Goal: Find specific page/section: Find specific page/section

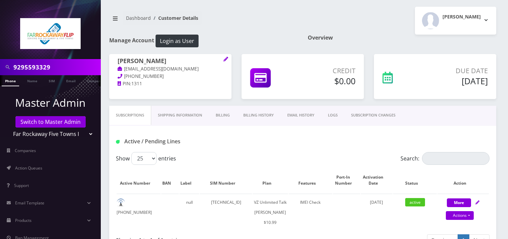
scroll to position [247, 0]
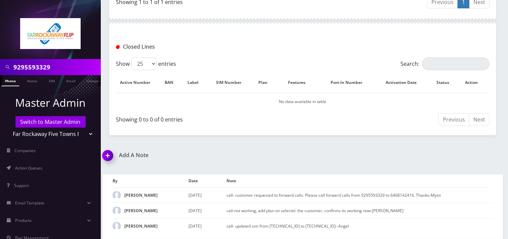
drag, startPoint x: 42, startPoint y: 133, endPoint x: 46, endPoint y: 129, distance: 6.2
click at [42, 133] on select "Teltik Production My Link Mobile VennMobile Unlimited Advanced LTE Rexing Inc D…" at bounding box center [51, 134] width 86 height 13
select select "1"
click at [8, 128] on select "Teltik Production My Link Mobile VennMobile Unlimited Advanced LTE Rexing Inc D…" at bounding box center [51, 134] width 86 height 13
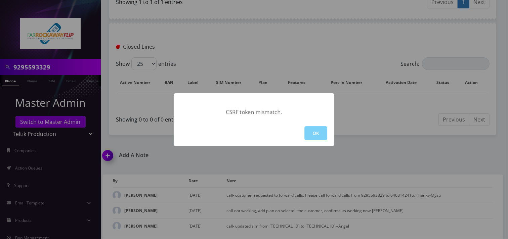
click at [304, 131] on div "OK" at bounding box center [254, 133] width 161 height 26
click at [316, 129] on button "OK" at bounding box center [315, 133] width 23 height 14
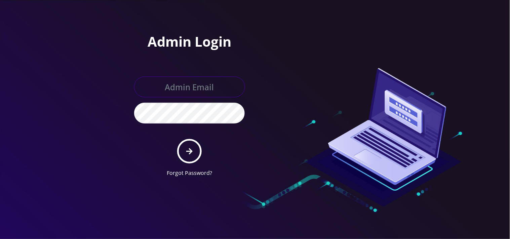
type input "[EMAIL_ADDRESS][DOMAIN_NAME]"
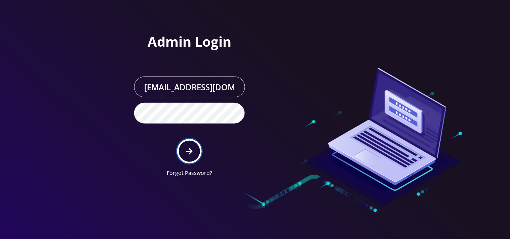
click at [187, 150] on icon "submit" at bounding box center [189, 151] width 6 height 7
click at [186, 150] on icon "submit" at bounding box center [189, 151] width 6 height 7
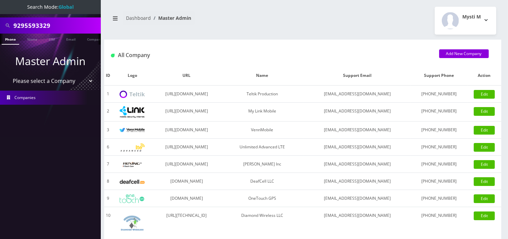
click at [66, 82] on select "Please select a Company Teltik Production My Link Mobile VennMobile Unlimited A…" at bounding box center [51, 81] width 86 height 13
click at [39, 82] on select "Please select a Company Teltik Production My Link Mobile VennMobile Unlimited A…" at bounding box center [51, 81] width 86 height 13
select select "1"
click at [8, 75] on select "Please select a Company Teltik Production My Link Mobile VennMobile Unlimited A…" at bounding box center [51, 81] width 86 height 13
click at [0, 0] on div at bounding box center [0, 0] width 0 height 0
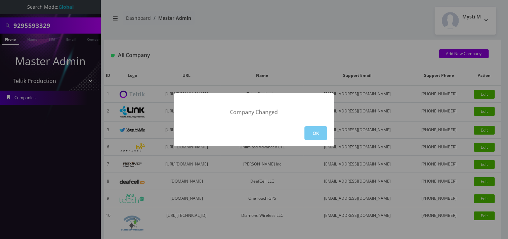
click at [317, 136] on button "OK" at bounding box center [315, 133] width 23 height 14
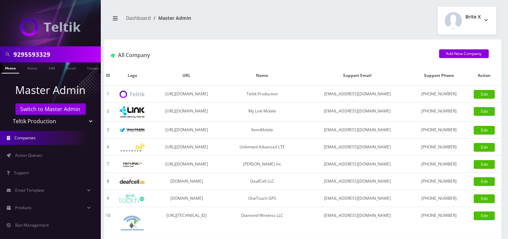
click at [55, 54] on input "9295593329" at bounding box center [56, 54] width 86 height 13
click at [55, 55] on input "9295593329" at bounding box center [56, 54] width 86 height 13
paste input "Evelyn Moses"
type input "Evelyn Moses"
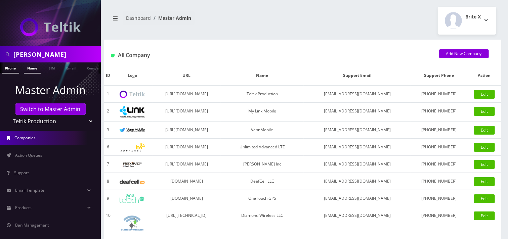
click at [35, 67] on link "Name" at bounding box center [32, 68] width 17 height 11
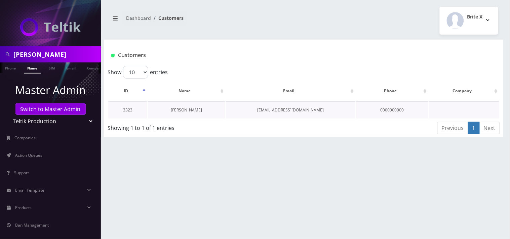
click at [182, 108] on link "[PERSON_NAME]" at bounding box center [187, 110] width 32 height 6
